Goal: Navigation & Orientation: Find specific page/section

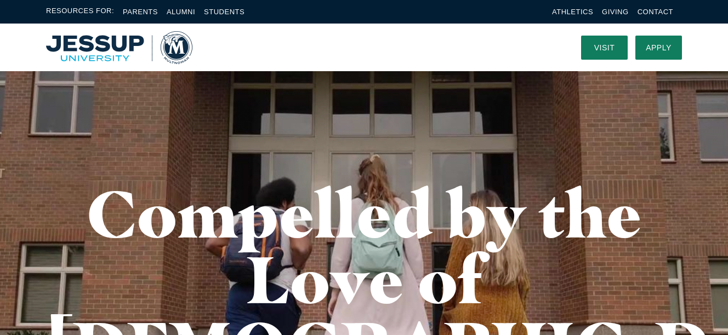
click at [105, 45] on img "Home" at bounding box center [119, 47] width 146 height 33
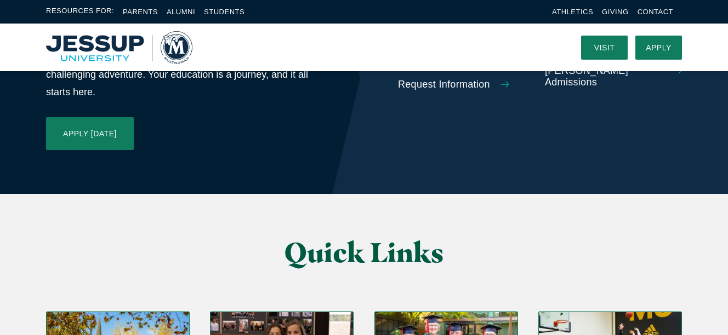
scroll to position [2534, 0]
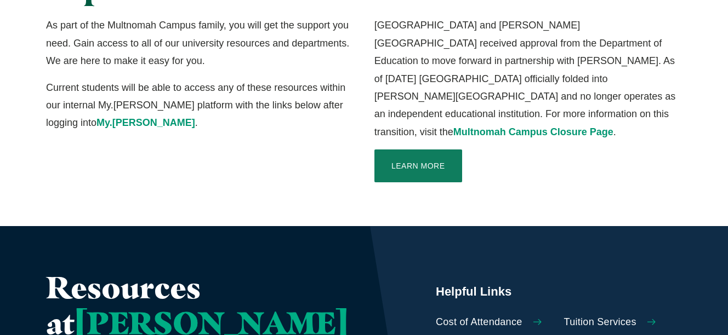
scroll to position [445, 0]
